Goal: Task Accomplishment & Management: Manage account settings

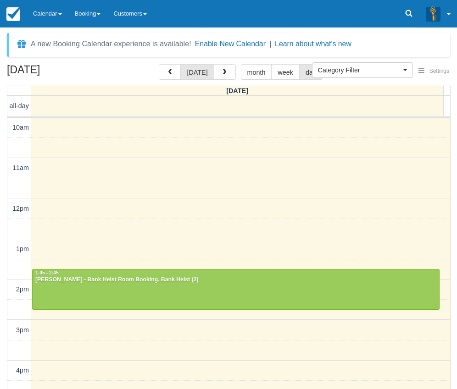
select select
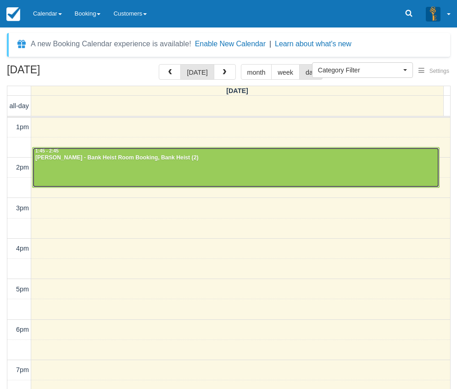
click at [98, 157] on div "[PERSON_NAME] - Bank Heist Room Booking, Bank Heist (2)" at bounding box center [236, 158] width 402 height 7
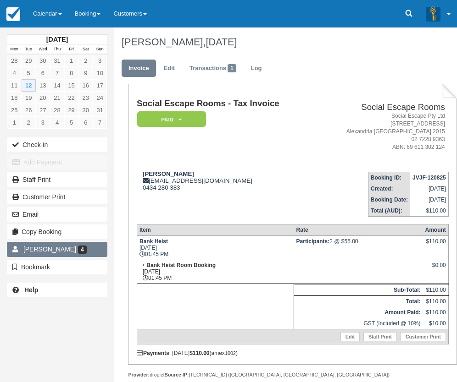
click at [85, 246] on link "Kevin Fung 4" at bounding box center [57, 249] width 100 height 15
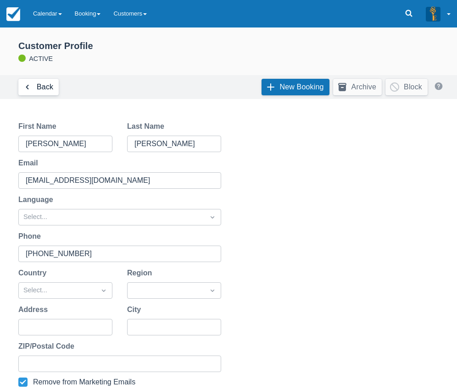
click at [38, 87] on link "Back" at bounding box center [38, 87] width 40 height 17
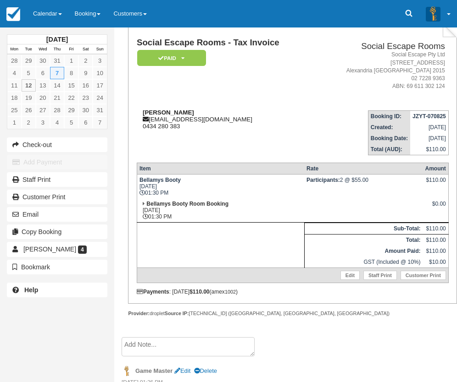
scroll to position [92, 0]
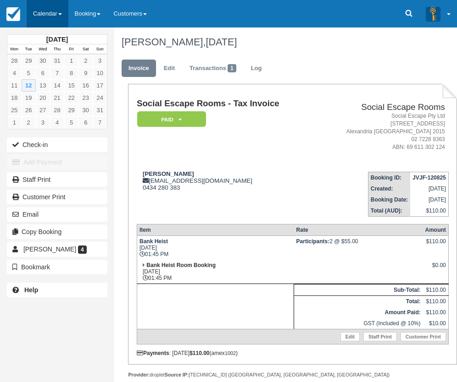
click at [44, 16] on link "Calendar" at bounding box center [48, 14] width 42 height 28
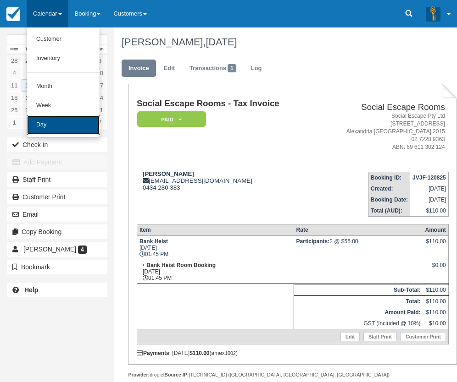
click at [60, 132] on link "Day" at bounding box center [63, 125] width 72 height 19
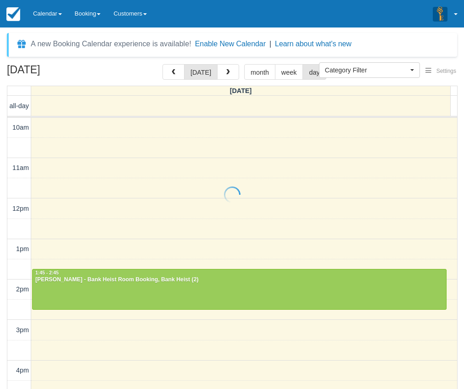
select select
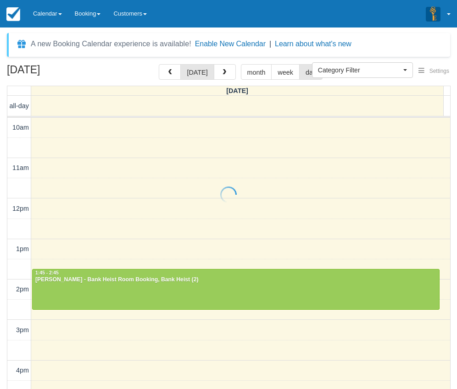
scroll to position [122, 0]
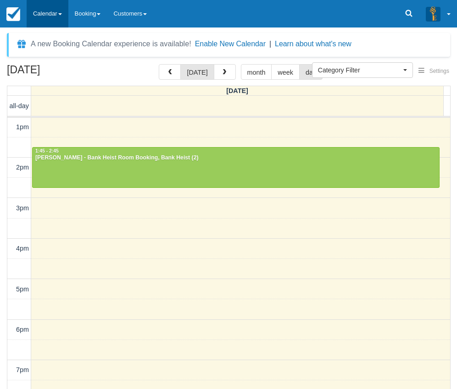
click at [55, 18] on link "Calendar" at bounding box center [48, 14] width 42 height 28
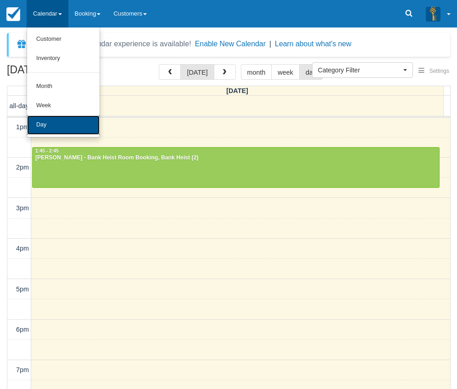
click at [59, 124] on link "Day" at bounding box center [63, 125] width 72 height 19
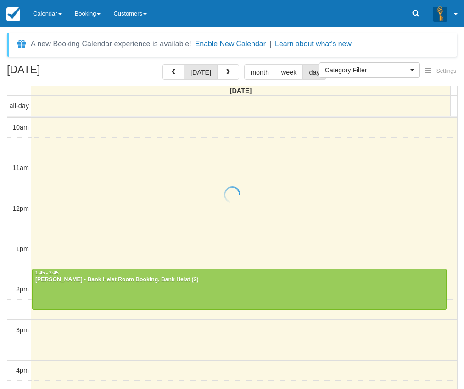
select select
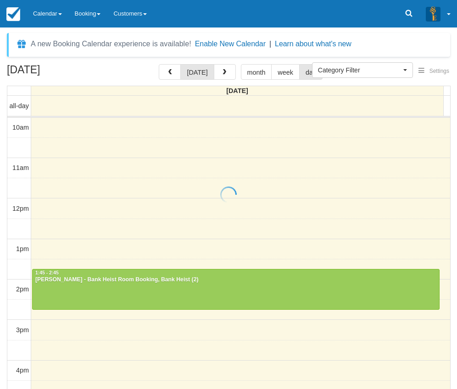
scroll to position [122, 0]
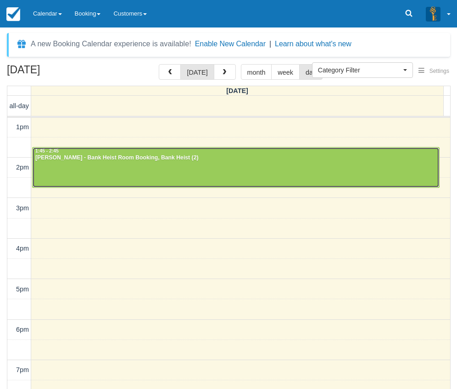
click at [178, 170] on div at bounding box center [236, 167] width 406 height 39
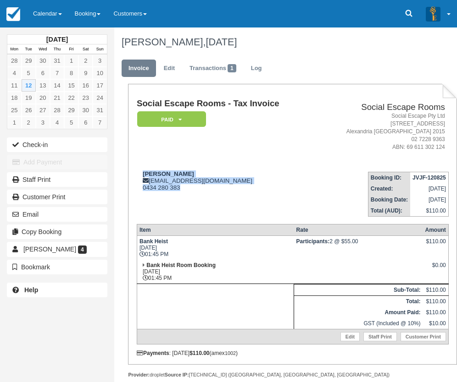
drag, startPoint x: 191, startPoint y: 190, endPoint x: 144, endPoint y: 166, distance: 52.9
click at [144, 166] on td "[PERSON_NAME] [EMAIL_ADDRESS][DOMAIN_NAME] 0434 280 383" at bounding box center [226, 191] width 179 height 52
click at [194, 181] on div "[PERSON_NAME] [EMAIL_ADDRESS][DOMAIN_NAME] 0434 280 383" at bounding box center [226, 181] width 179 height 21
drag, startPoint x: 142, startPoint y: 243, endPoint x: 175, endPoint y: 249, distance: 33.5
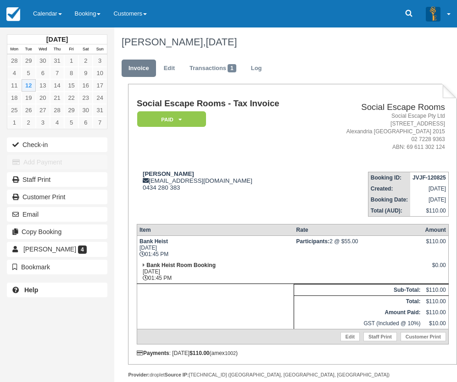
click at [175, 249] on td "Bank Heist [DATE] 01:45 PM" at bounding box center [215, 248] width 157 height 24
click at [175, 249] on td "Bank Heist Tue Aug 12, 2025 01:45 PM" at bounding box center [215, 248] width 157 height 24
click at [192, 194] on td "Kevin cpox09@yahoo.com 0434 280 383" at bounding box center [226, 191] width 179 height 52
click at [197, 189] on div "Kevin cpox09@yahoo.com 0434 280 383" at bounding box center [226, 181] width 179 height 21
click at [224, 195] on td "Kevin cpox09@yahoo.com 0434 280 383" at bounding box center [226, 191] width 179 height 52
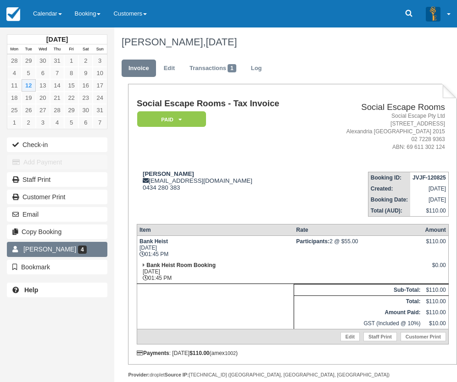
click at [77, 242] on link "Kevin Fung 4" at bounding box center [57, 249] width 100 height 15
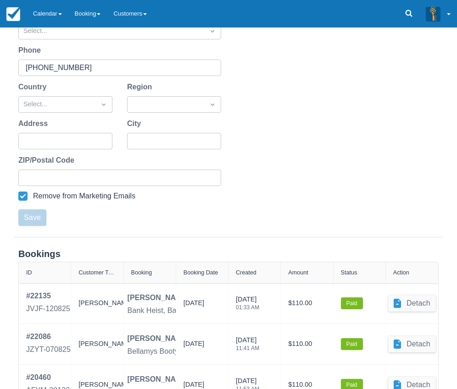
scroll to position [279, 0]
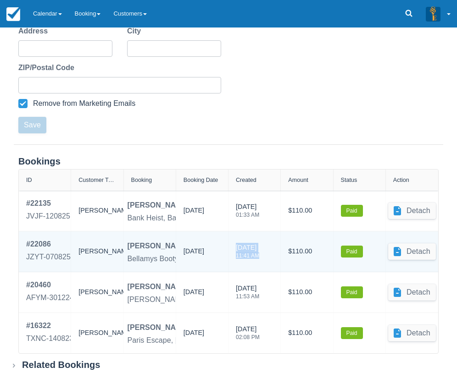
drag, startPoint x: 259, startPoint y: 254, endPoint x: 233, endPoint y: 245, distance: 27.3
click at [233, 245] on div "07/08/2025 11:41 AM" at bounding box center [254, 252] width 52 height 40
click at [259, 257] on div "11:41 AM" at bounding box center [247, 256] width 23 height 6
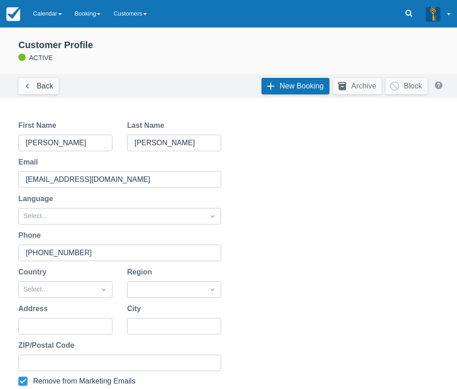
scroll to position [0, 0]
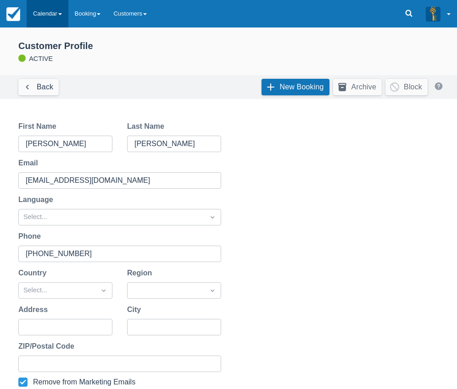
click at [57, 4] on link "Calendar" at bounding box center [48, 14] width 42 height 28
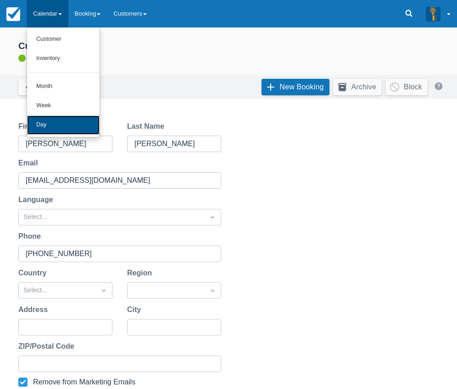
click at [46, 121] on link "Day" at bounding box center [63, 125] width 72 height 19
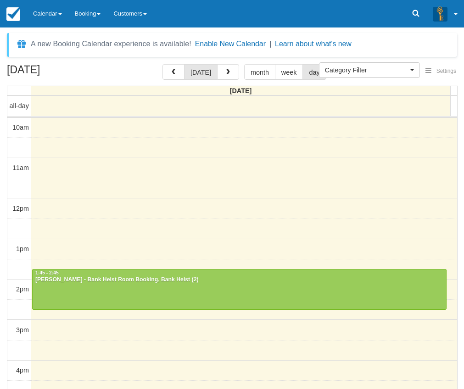
select select
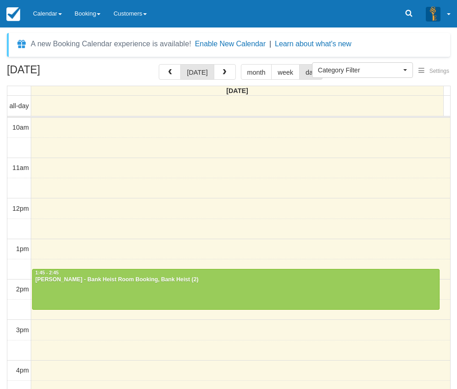
scroll to position [122, 0]
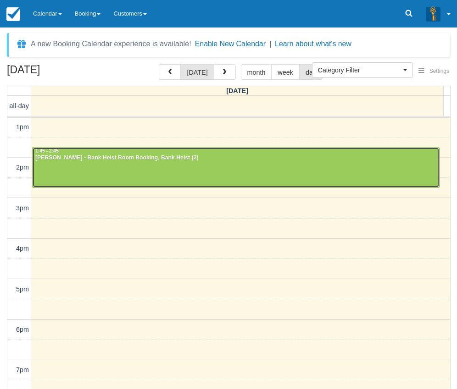
click at [222, 168] on div at bounding box center [236, 167] width 406 height 39
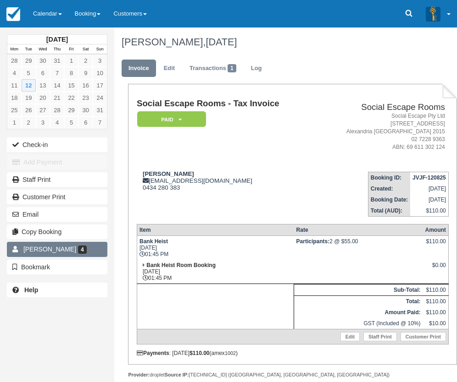
click at [91, 245] on link "Kevin Fung 4" at bounding box center [57, 249] width 100 height 15
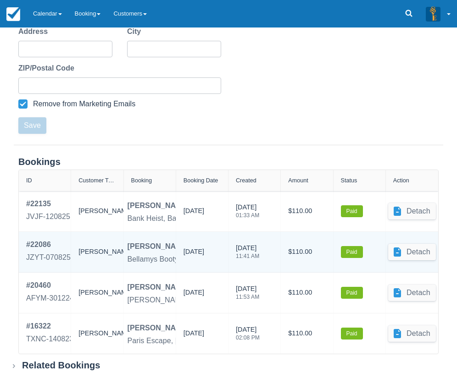
scroll to position [279, 0]
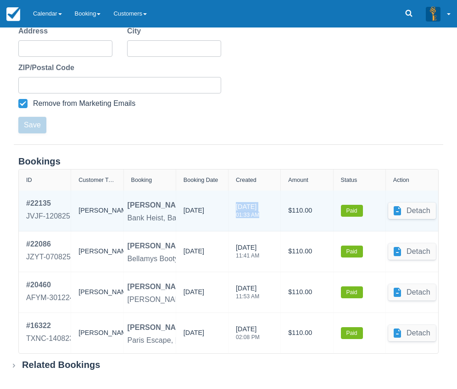
drag, startPoint x: 261, startPoint y: 215, endPoint x: 236, endPoint y: 204, distance: 28.1
click at [236, 204] on div "12/08/2025 01:33 AM" at bounding box center [247, 212] width 23 height 21
click at [272, 220] on div "12/08/2025 01:33 AM" at bounding box center [254, 211] width 37 height 26
drag, startPoint x: 219, startPoint y: 211, endPoint x: 182, endPoint y: 208, distance: 37.3
click at [182, 208] on div "12/08/2025" at bounding box center [202, 211] width 52 height 40
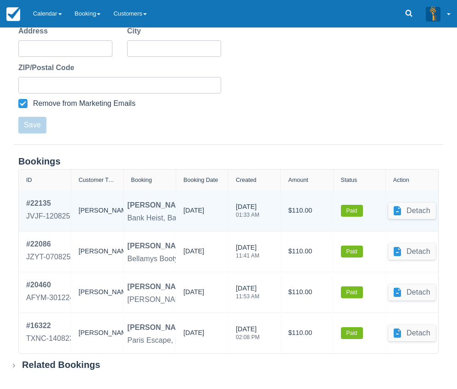
click at [189, 207] on div "12/08/2025" at bounding box center [193, 213] width 21 height 14
drag, startPoint x: 182, startPoint y: 210, endPoint x: 224, endPoint y: 215, distance: 42.0
click at [224, 215] on div "12/08/2025" at bounding box center [202, 211] width 52 height 40
drag, startPoint x: 184, startPoint y: 211, endPoint x: 215, endPoint y: 216, distance: 30.6
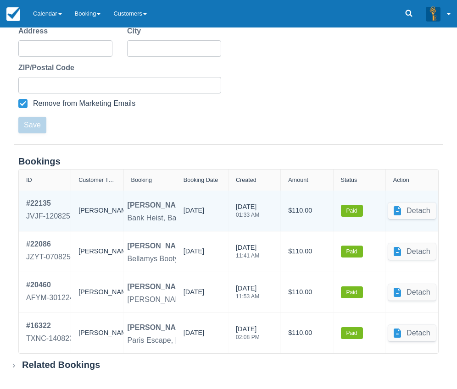
click at [204, 216] on div "12/08/2025" at bounding box center [193, 213] width 21 height 14
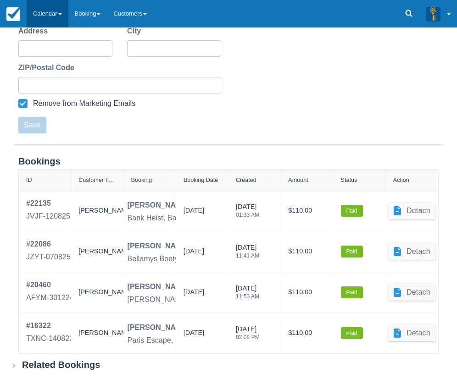
click at [50, 14] on link "Calendar" at bounding box center [48, 14] width 42 height 28
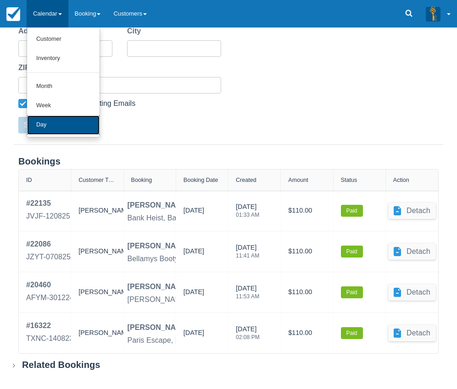
click at [61, 130] on link "Day" at bounding box center [63, 125] width 72 height 19
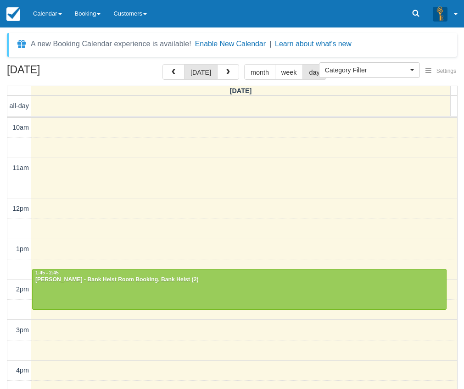
select select
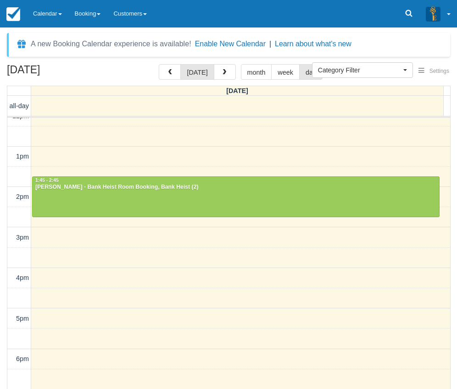
scroll to position [76, 0]
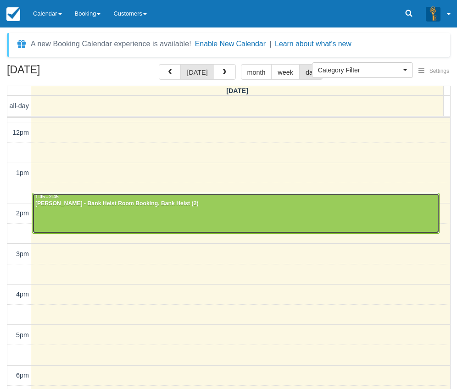
click at [144, 219] on div at bounding box center [236, 212] width 406 height 39
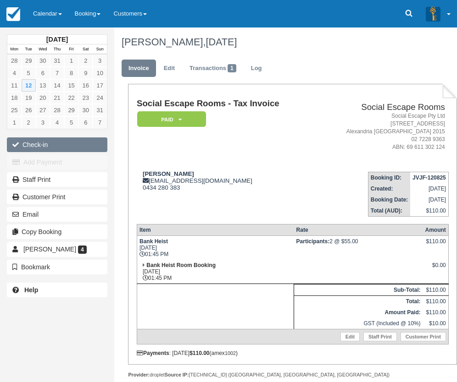
click at [88, 145] on button "Check-in" at bounding box center [57, 145] width 100 height 15
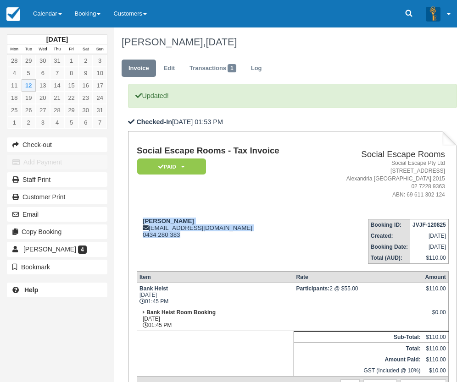
drag, startPoint x: 189, startPoint y: 237, endPoint x: 139, endPoint y: 215, distance: 54.4
click at [139, 215] on td "Kevin cpox09@yahoo.com 0434 280 383" at bounding box center [226, 238] width 179 height 52
click at [152, 217] on td "Kevin cpox09@yahoo.com 0434 280 383" at bounding box center [226, 238] width 179 height 52
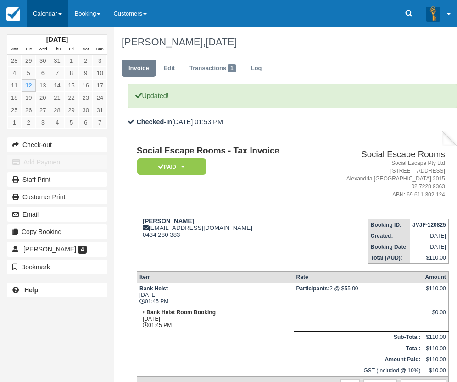
click at [55, 16] on link "Calendar" at bounding box center [48, 14] width 42 height 28
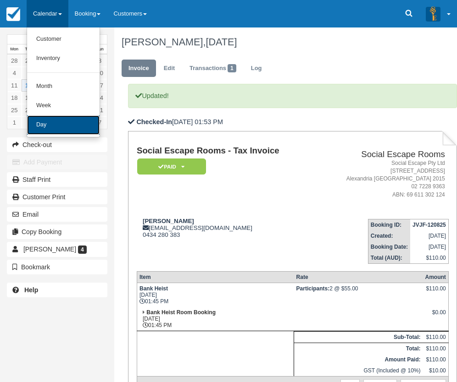
click at [67, 122] on link "Day" at bounding box center [63, 125] width 72 height 19
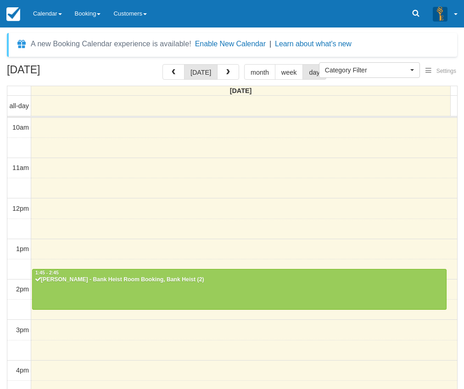
select select
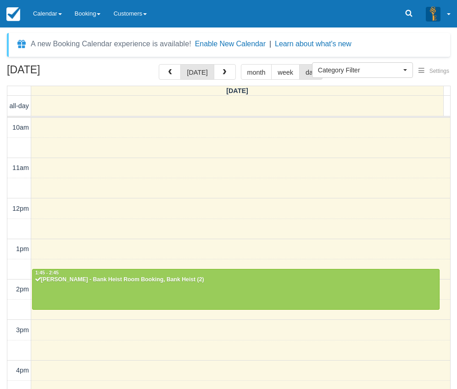
scroll to position [122, 0]
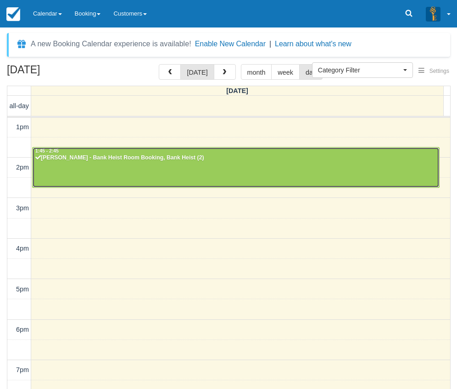
click at [170, 159] on div "Kevin - Bank Heist Room Booking, Bank Heist (2)" at bounding box center [236, 158] width 402 height 7
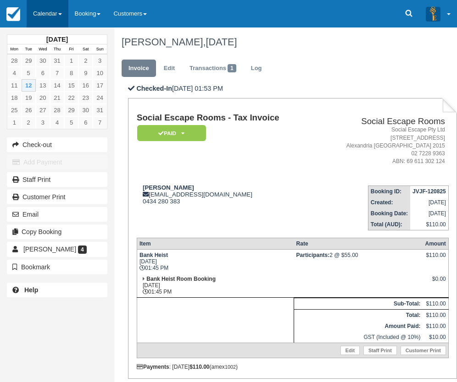
click at [44, 8] on link "Calendar" at bounding box center [48, 14] width 42 height 28
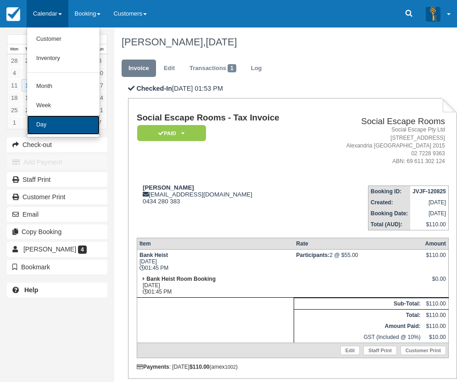
click at [58, 126] on link "Day" at bounding box center [63, 125] width 72 height 19
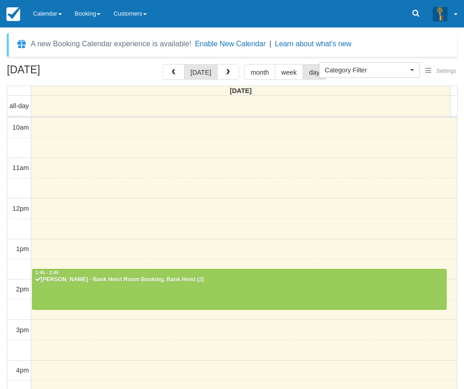
select select
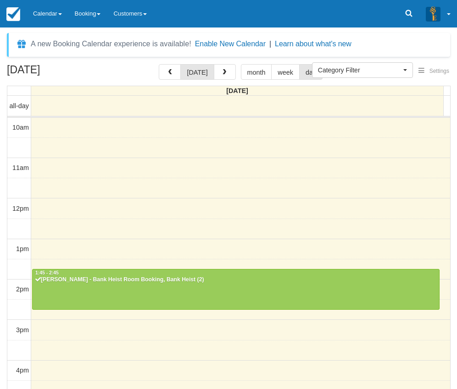
scroll to position [122, 0]
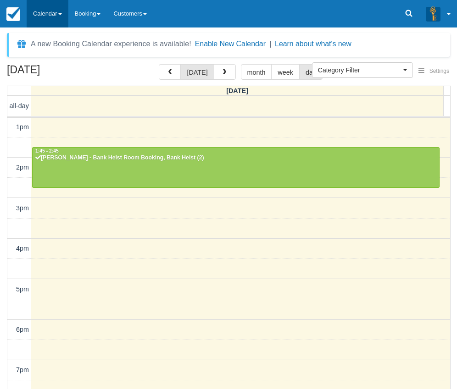
click at [56, 5] on link "Calendar" at bounding box center [48, 14] width 42 height 28
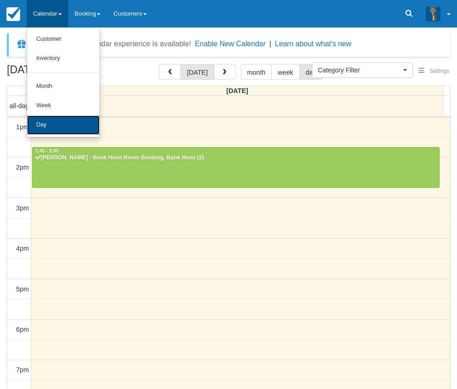
click at [58, 119] on link "Day" at bounding box center [63, 125] width 72 height 19
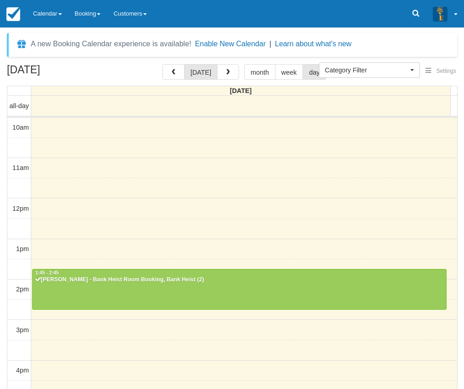
select select
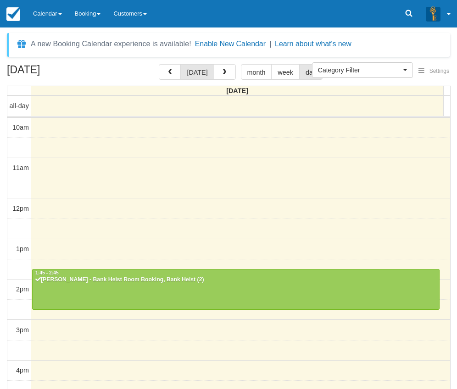
scroll to position [122, 0]
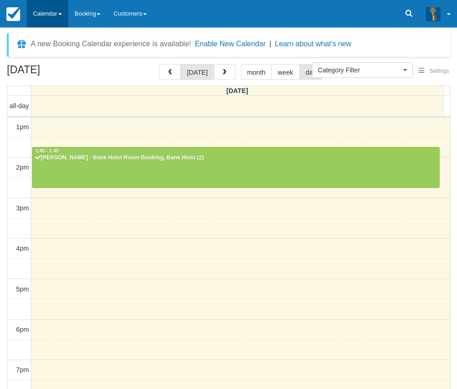
click at [47, 26] on link "Calendar" at bounding box center [48, 14] width 42 height 28
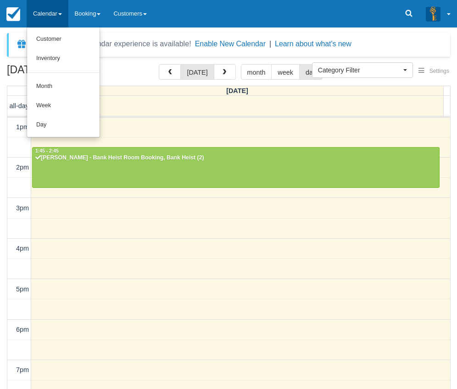
click at [77, 135] on ul "Customer Inventory Month Week Day" at bounding box center [63, 83] width 73 height 110
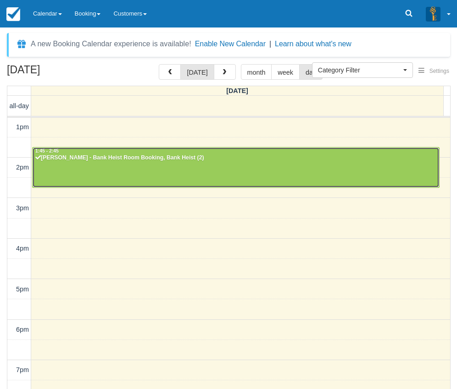
click at [95, 161] on div "Kevin - Bank Heist Room Booking, Bank Heist (2)" at bounding box center [236, 158] width 402 height 7
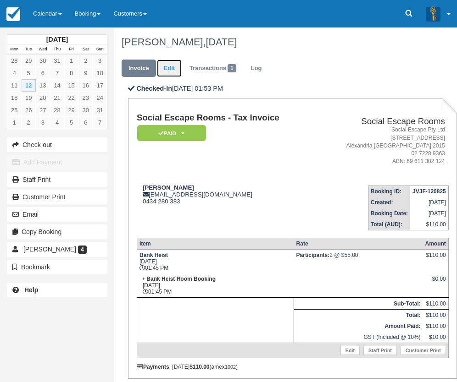
click at [168, 68] on link "Edit" at bounding box center [169, 69] width 25 height 18
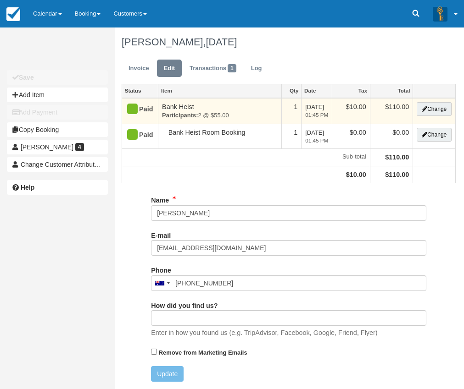
type input "0434 280 383"
click at [422, 105] on button "Change" at bounding box center [433, 109] width 35 height 14
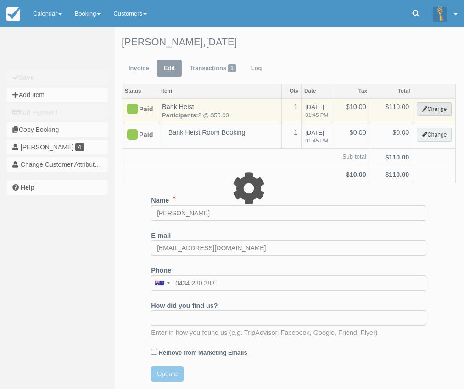
select select "2"
type input "110.00"
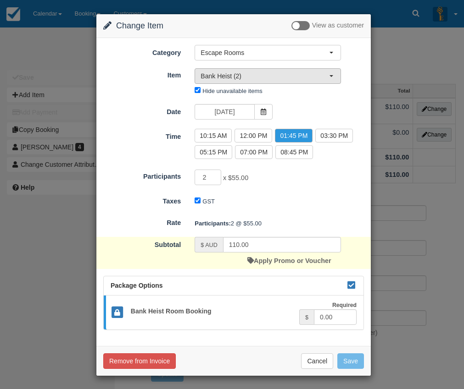
click at [245, 77] on span "Bank Heist (2)" at bounding box center [264, 76] width 128 height 9
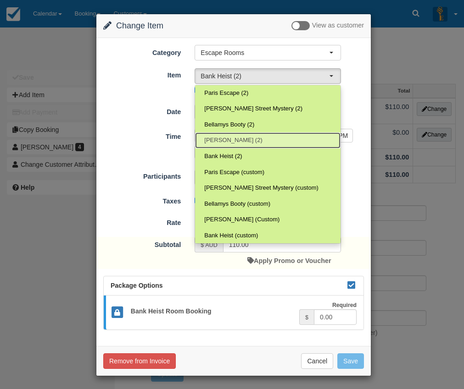
click at [239, 140] on link "Ransom (2)" at bounding box center [267, 141] width 145 height 16
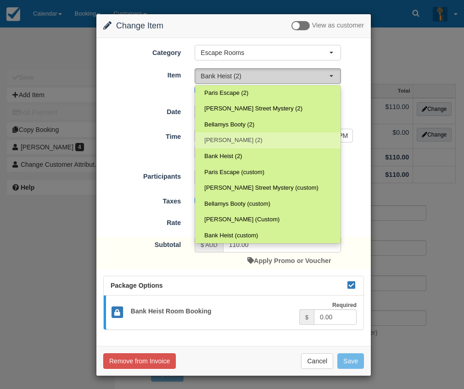
select select "31"
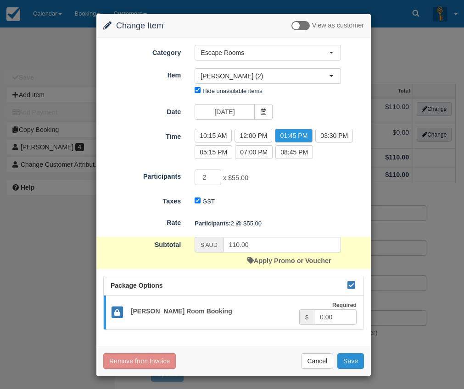
click at [352, 365] on button "Save" at bounding box center [350, 361] width 27 height 16
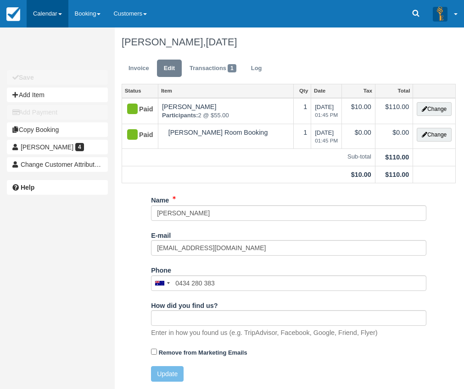
click at [54, 19] on link "Calendar" at bounding box center [48, 14] width 42 height 28
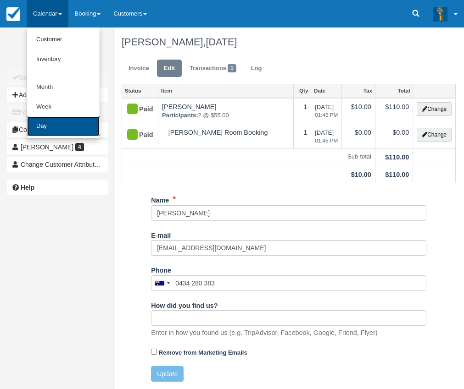
click at [56, 123] on link "Day" at bounding box center [63, 126] width 72 height 20
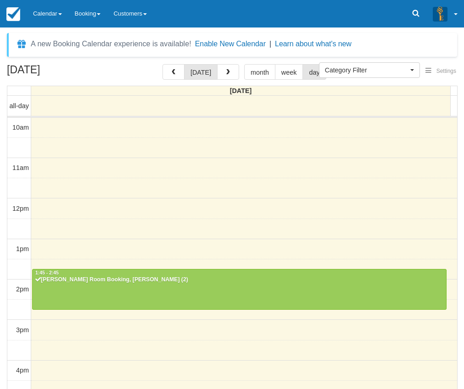
select select
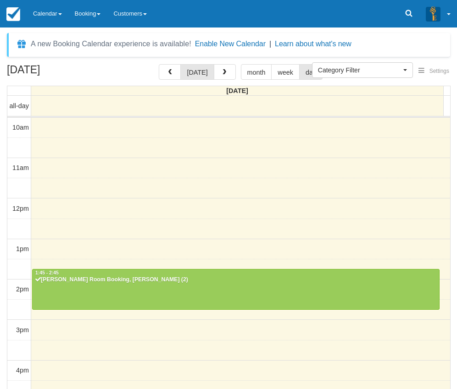
scroll to position [122, 0]
